Goal: Understand process/instructions: Learn how to perform a task or action

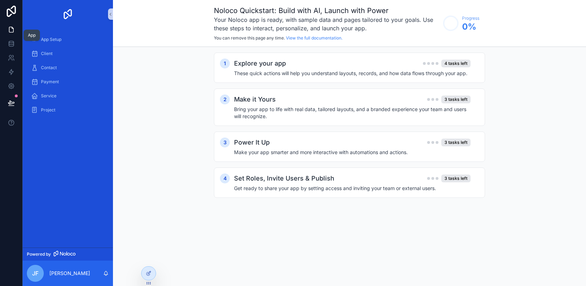
click at [12, 31] on icon at bounding box center [11, 29] width 7 height 7
click at [59, 38] on span "App Setup" at bounding box center [51, 40] width 20 height 6
click at [55, 40] on span "App Setup" at bounding box center [51, 40] width 20 height 6
click at [322, 68] on div "Explore your app 4 tasks left" at bounding box center [352, 64] width 237 height 10
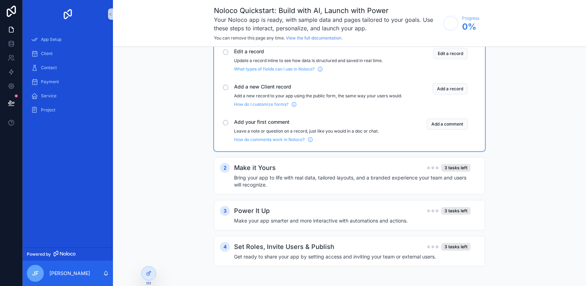
click at [291, 179] on h4 "Bring your app to life with real data, tailored layouts, and a branded experien…" at bounding box center [352, 181] width 237 height 14
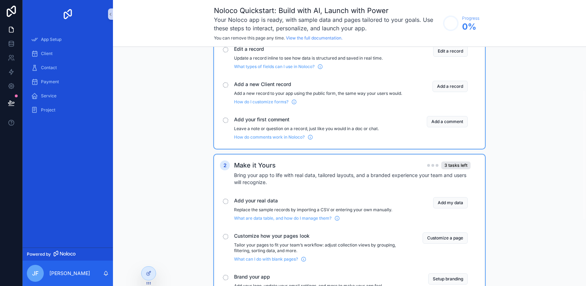
scroll to position [201, 0]
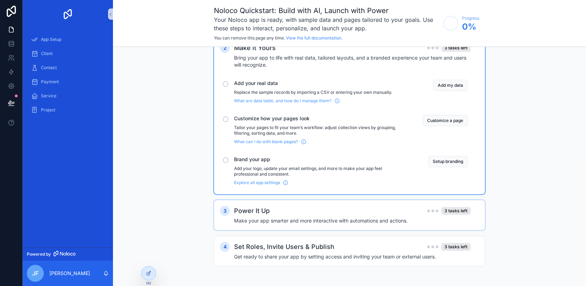
click at [285, 212] on div "Power It Up 3 tasks left" at bounding box center [352, 211] width 237 height 10
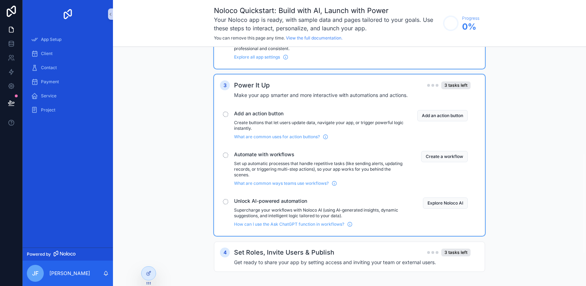
scroll to position [333, 0]
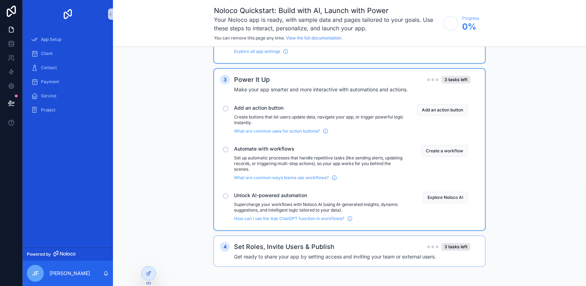
click at [274, 245] on h2 "Set Roles, Invite Users & Publish" at bounding box center [284, 247] width 100 height 10
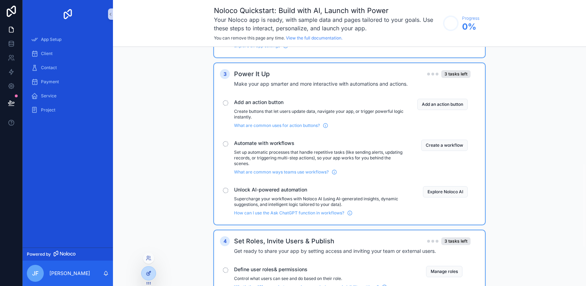
click at [144, 273] on div at bounding box center [149, 273] width 14 height 13
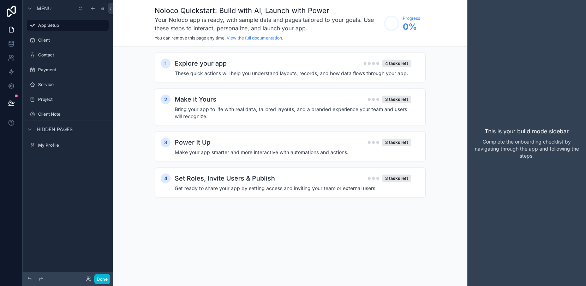
click at [434, 27] on div "Noloco Quickstart: Build with AI, Launch with Power Your Noloco app is ready, w…" at bounding box center [290, 23] width 355 height 47
click at [13, 12] on icon at bounding box center [11, 11] width 14 height 11
